Goal: Task Accomplishment & Management: Use online tool/utility

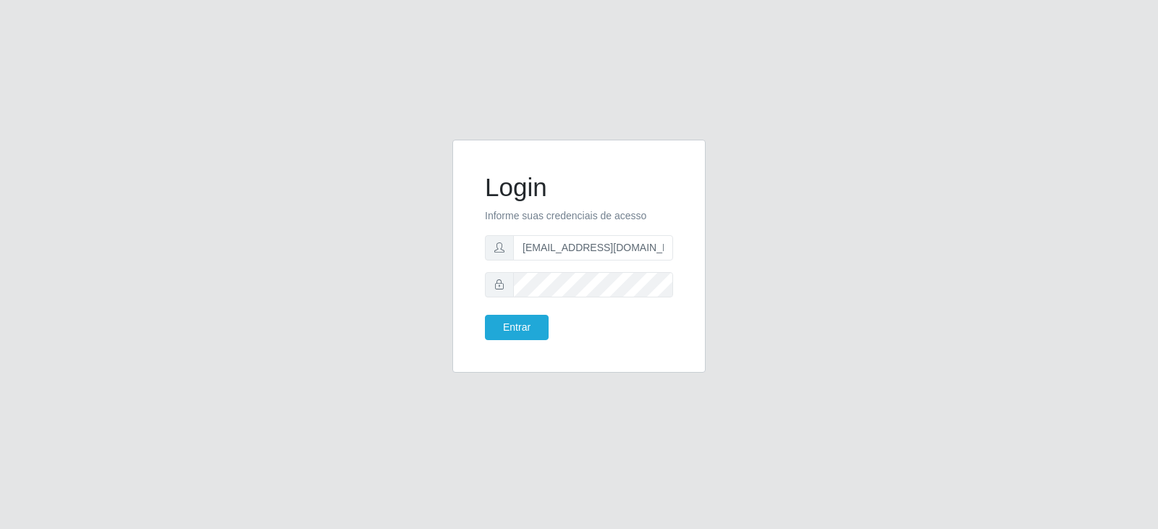
click at [504, 328] on button "Entrar" at bounding box center [517, 327] width 64 height 25
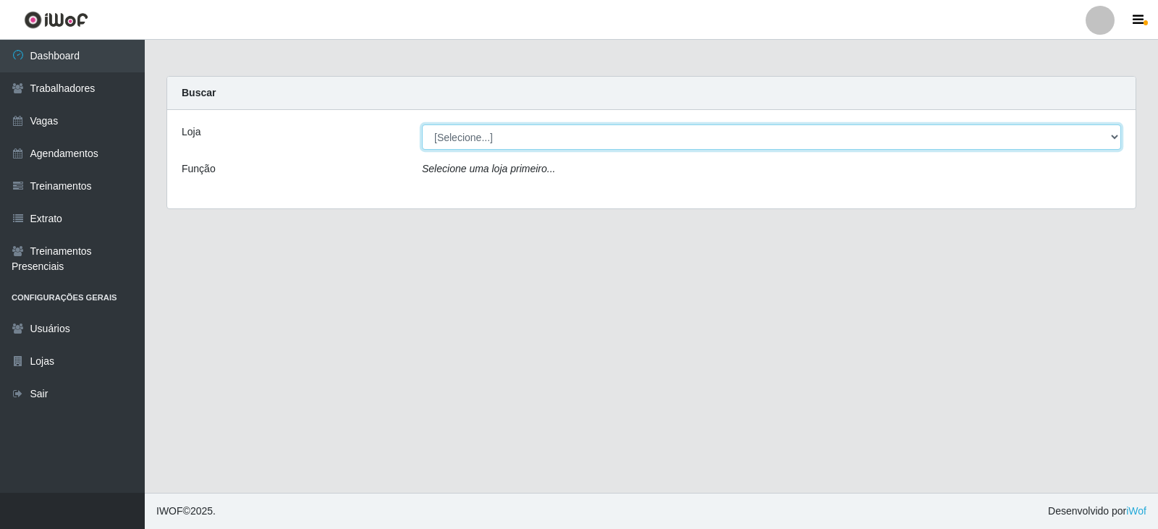
click at [720, 139] on select "[Selecione...] SuperFácil Atacado - Vale do Sol" at bounding box center [771, 137] width 699 height 25
select select "502"
click at [422, 125] on select "[Selecione...] SuperFácil Atacado - Vale do Sol" at bounding box center [771, 137] width 699 height 25
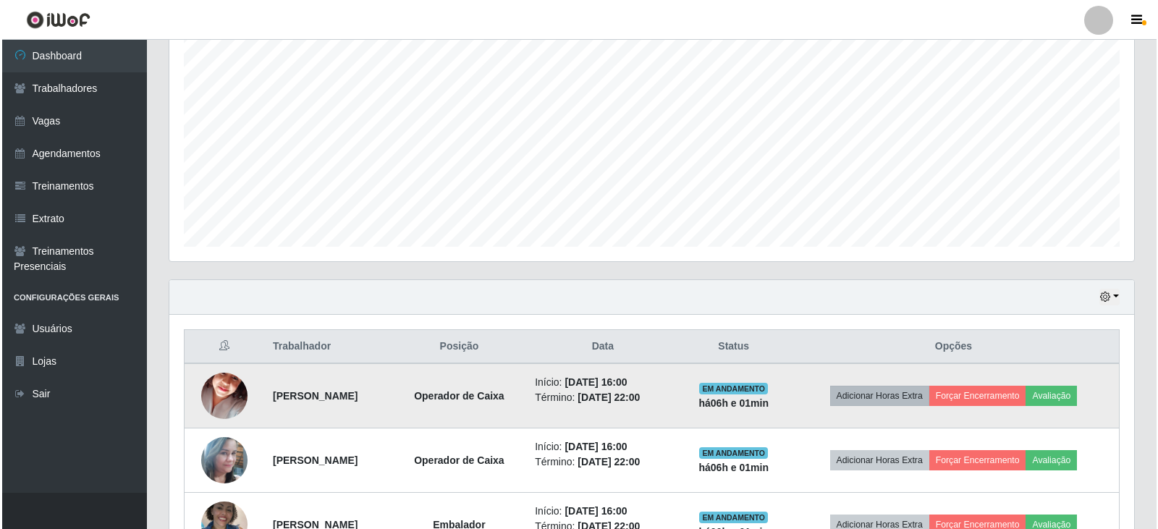
scroll to position [362, 0]
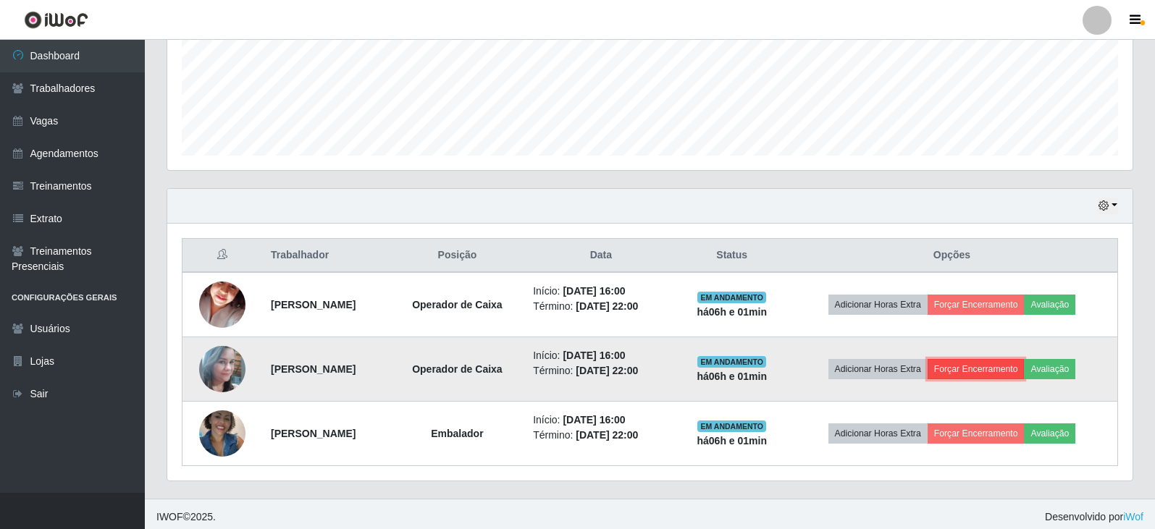
click at [997, 371] on button "Forçar Encerramento" at bounding box center [975, 369] width 97 height 20
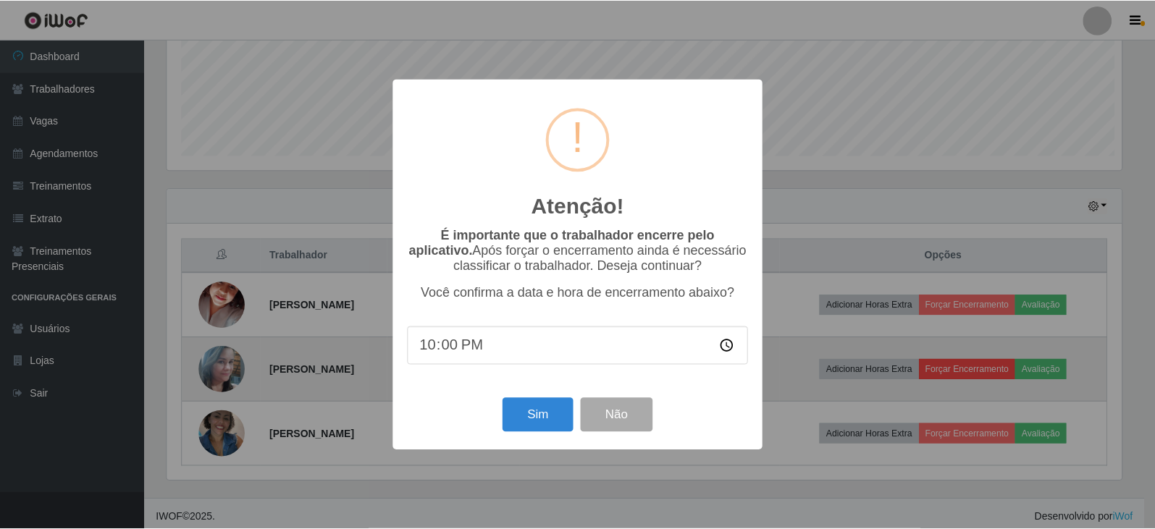
scroll to position [300, 958]
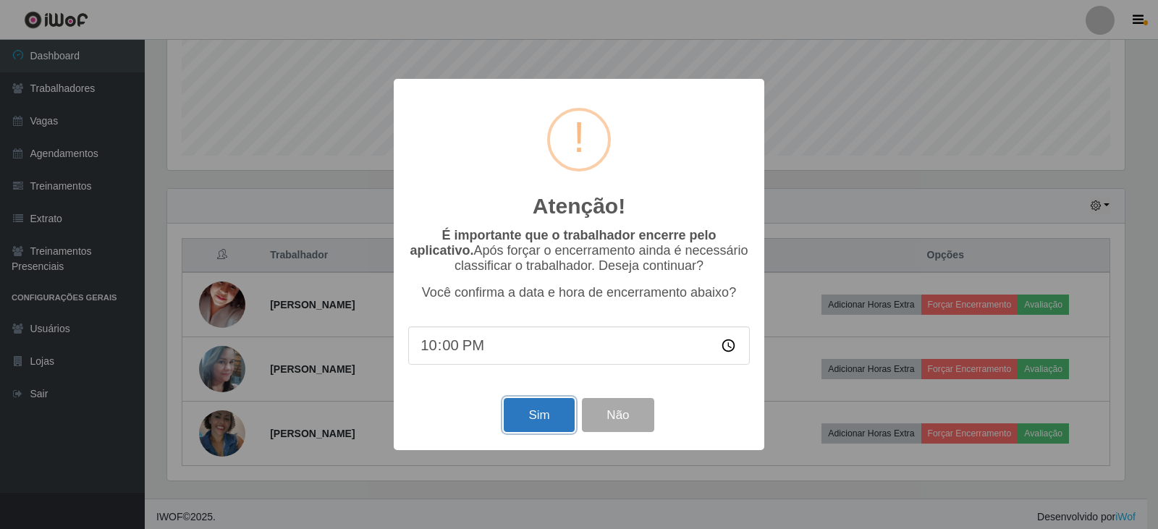
click at [547, 413] on button "Sim" at bounding box center [539, 415] width 70 height 34
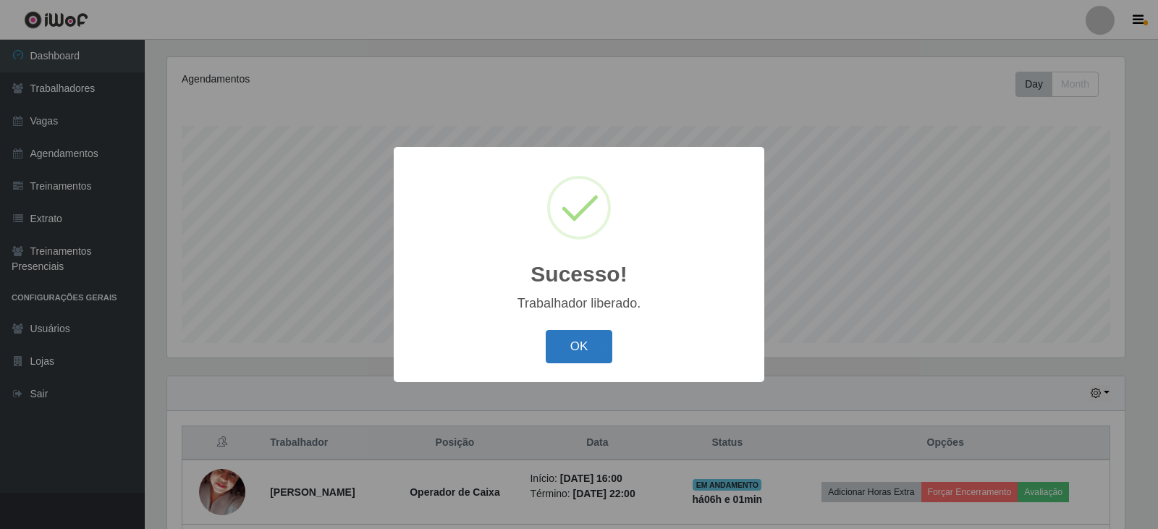
click at [565, 352] on button "OK" at bounding box center [579, 347] width 67 height 34
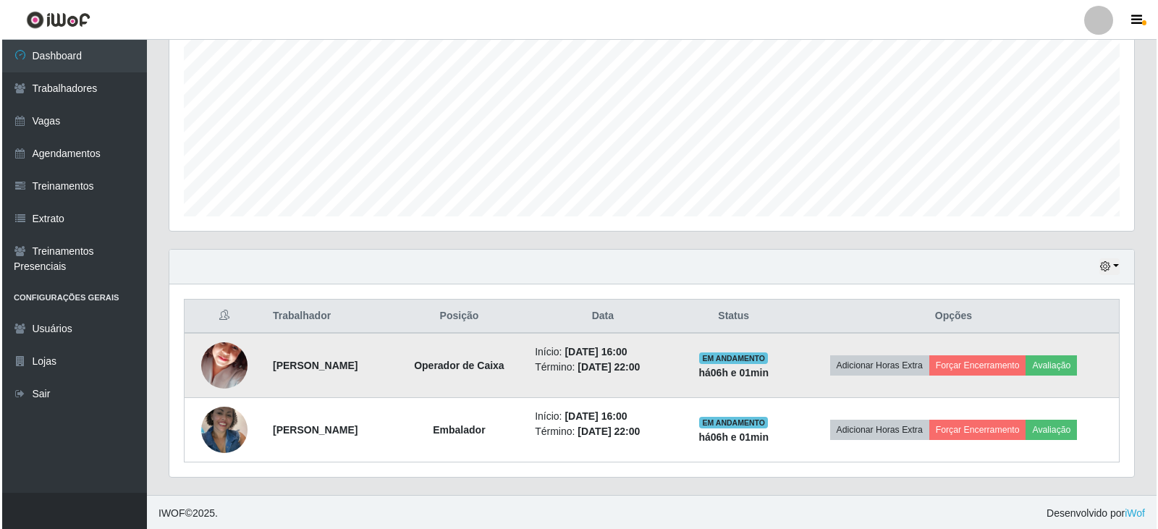
scroll to position [303, 0]
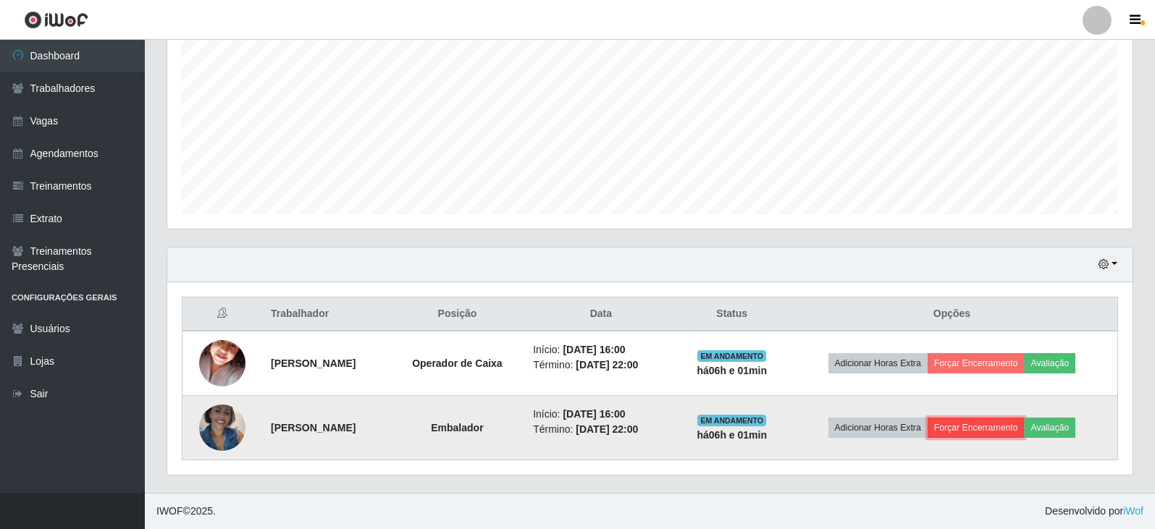
click at [992, 428] on button "Forçar Encerramento" at bounding box center [975, 428] width 97 height 20
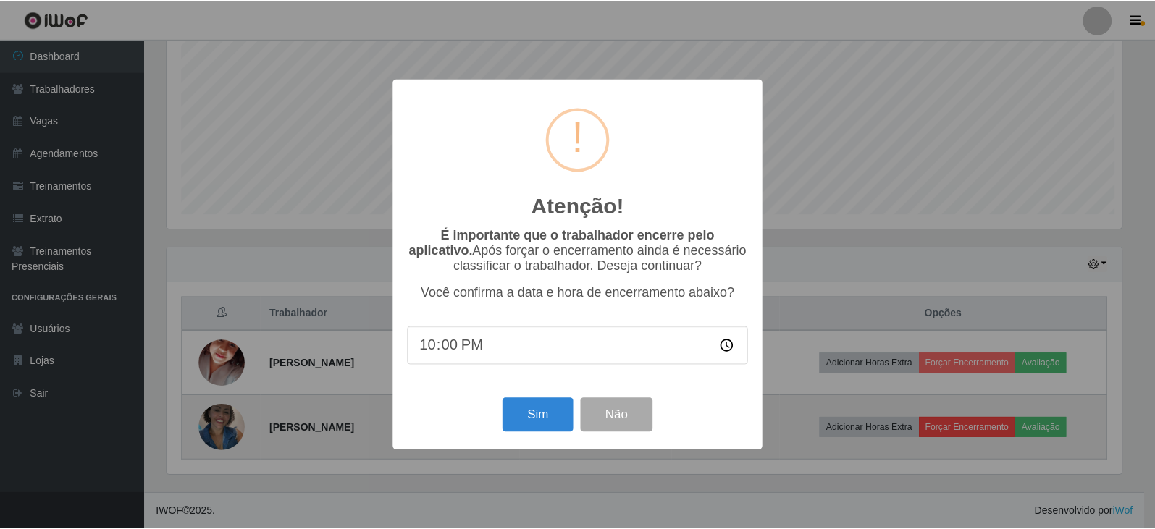
scroll to position [300, 958]
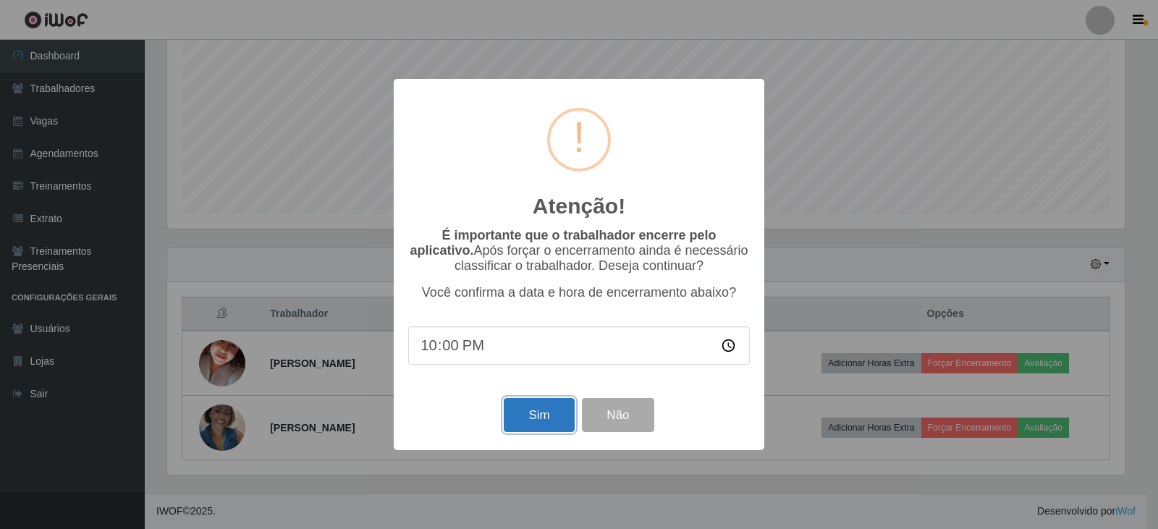
click at [544, 421] on button "Sim" at bounding box center [539, 415] width 70 height 34
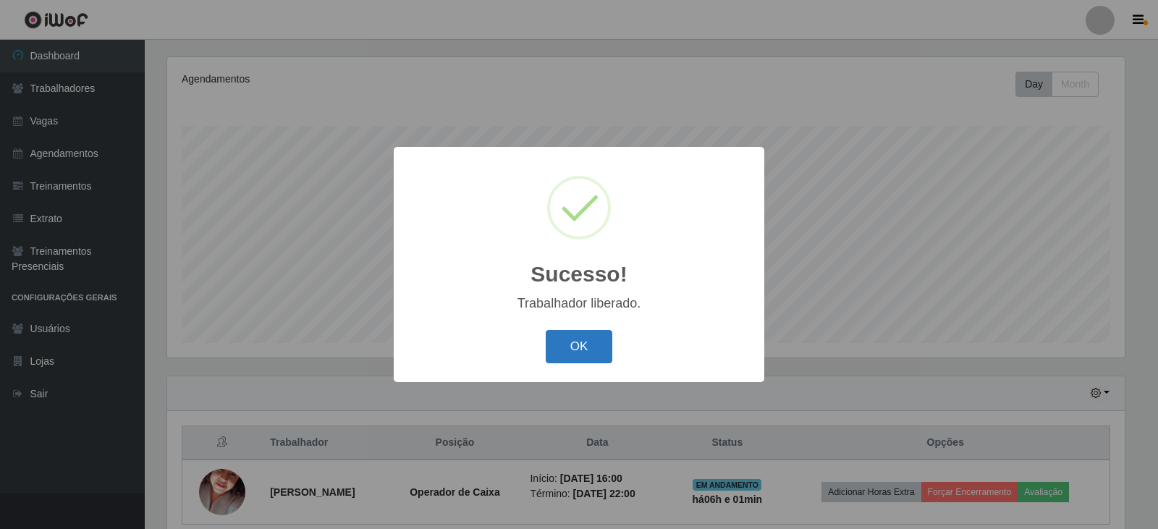
click at [568, 343] on button "OK" at bounding box center [579, 347] width 67 height 34
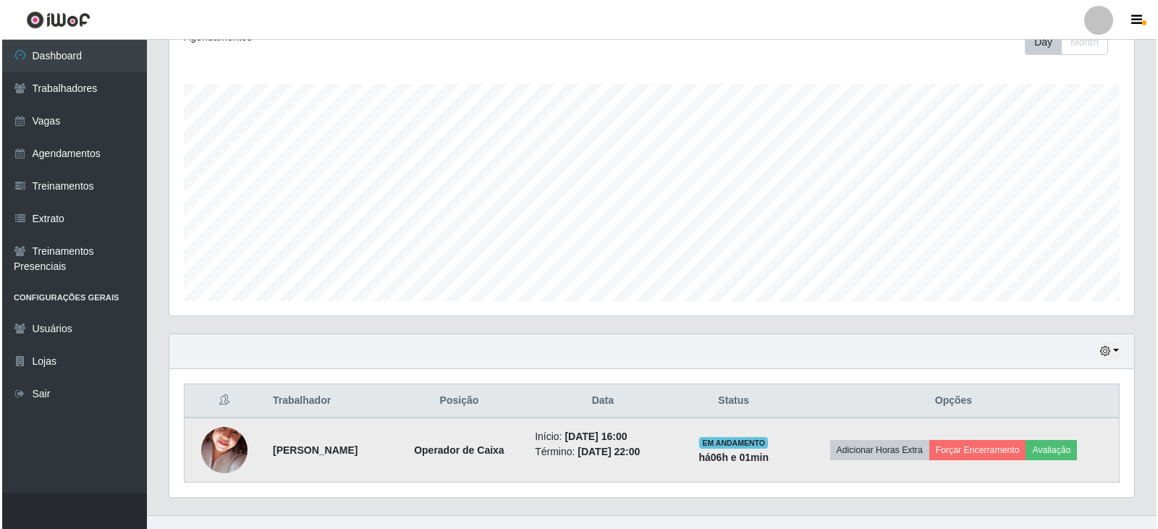
scroll to position [239, 0]
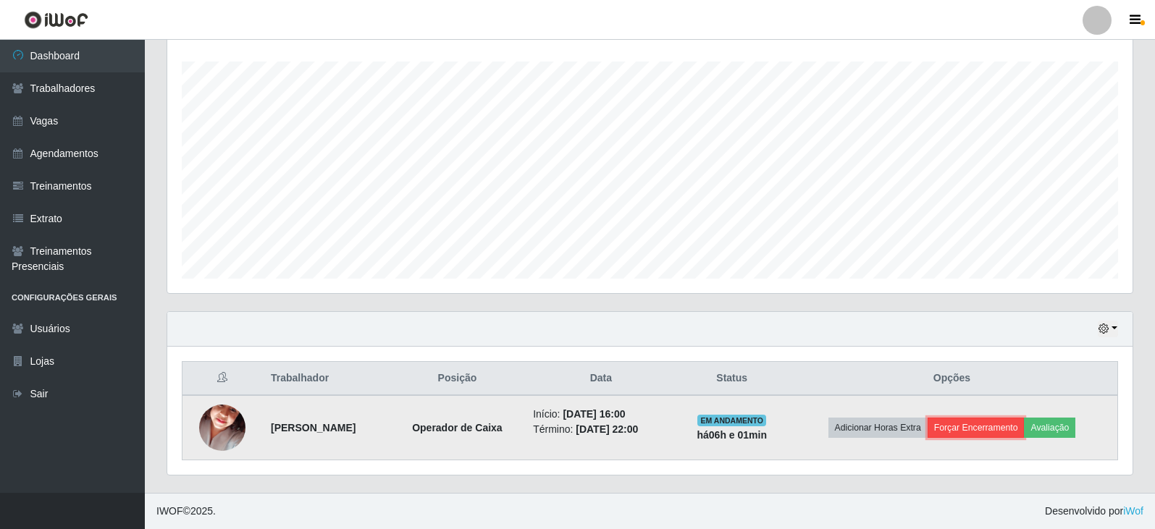
click at [985, 428] on button "Forçar Encerramento" at bounding box center [975, 428] width 97 height 20
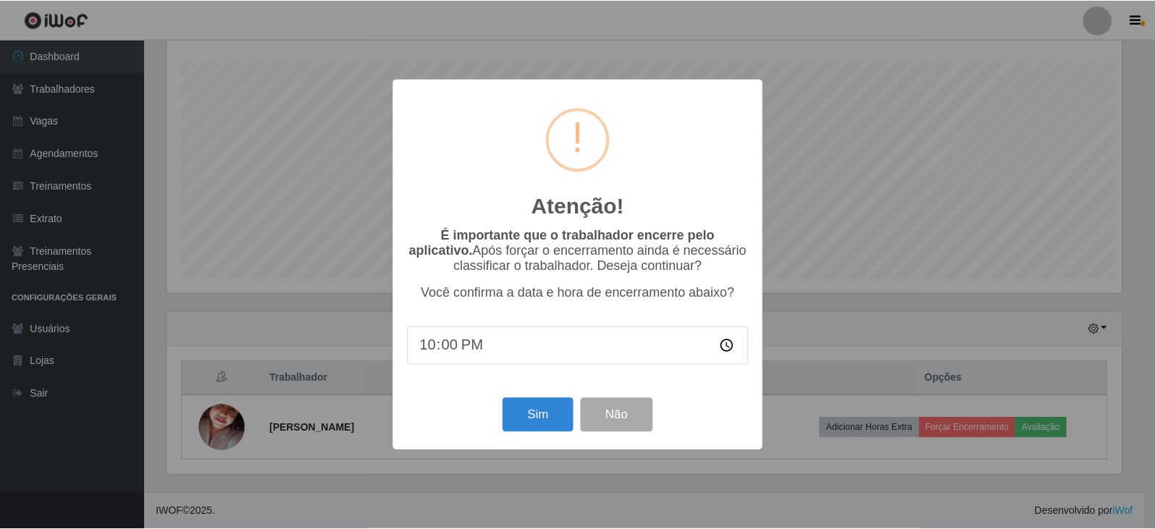
scroll to position [300, 958]
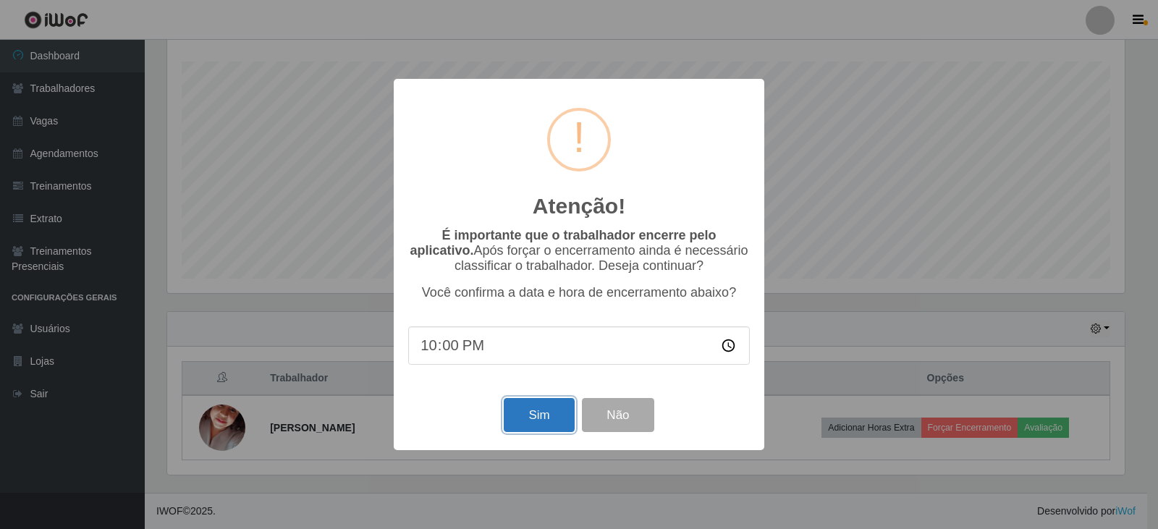
click at [533, 423] on button "Sim" at bounding box center [539, 415] width 70 height 34
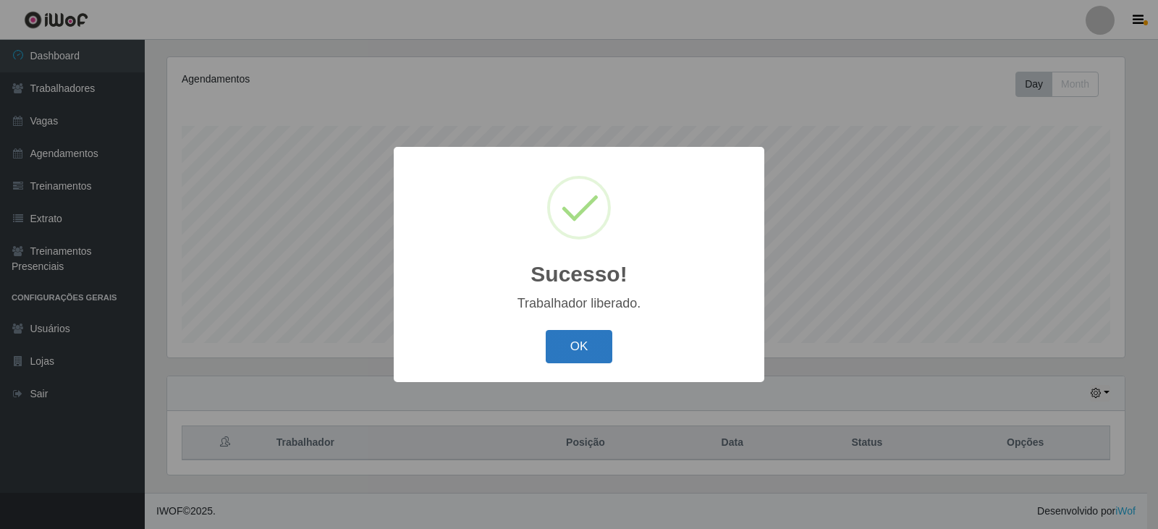
click at [589, 336] on button "OK" at bounding box center [579, 347] width 67 height 34
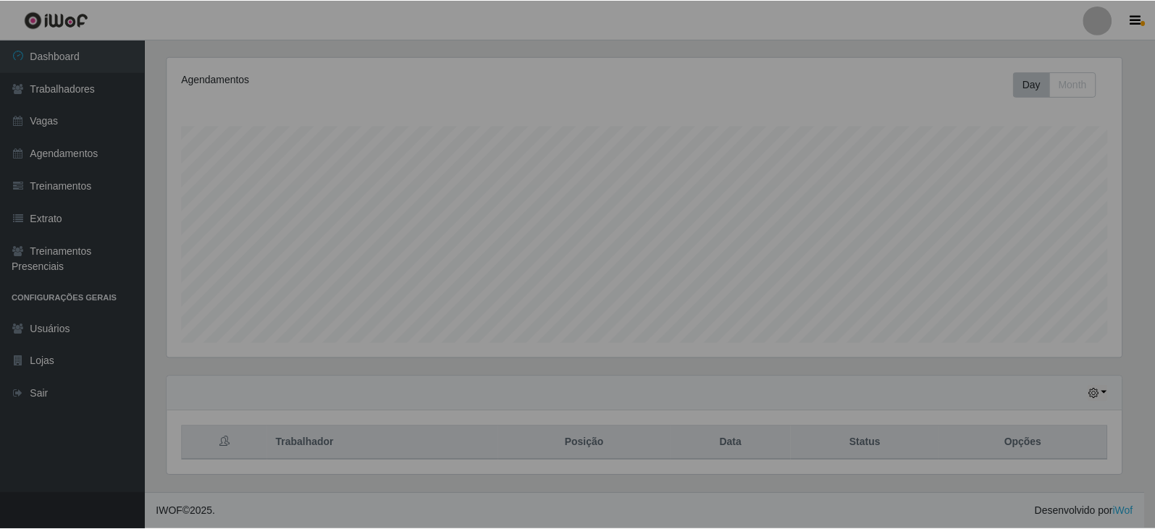
scroll to position [300, 965]
